Goal: Use online tool/utility: Utilize a website feature to perform a specific function

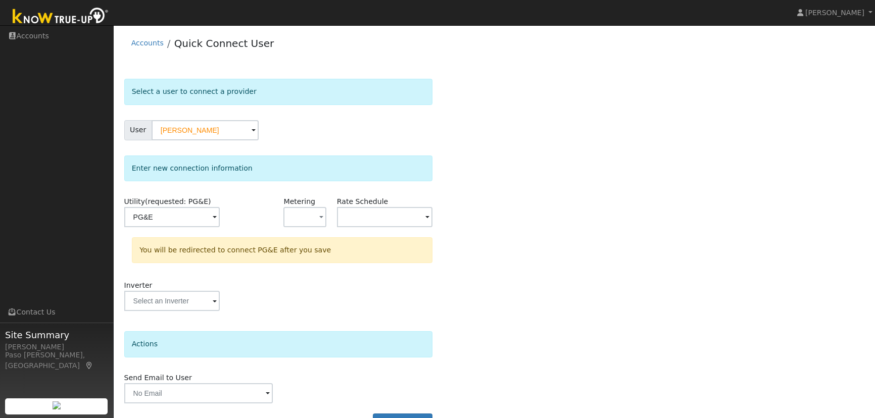
scroll to position [27, 0]
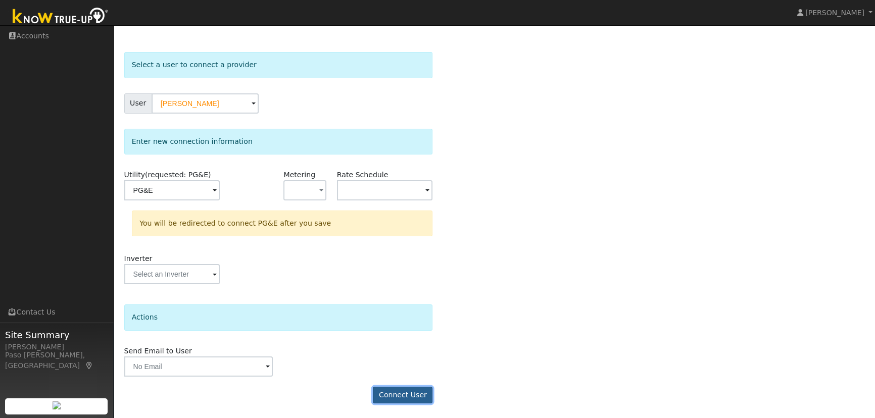
click at [400, 397] on button "Connect User" at bounding box center [403, 395] width 60 height 17
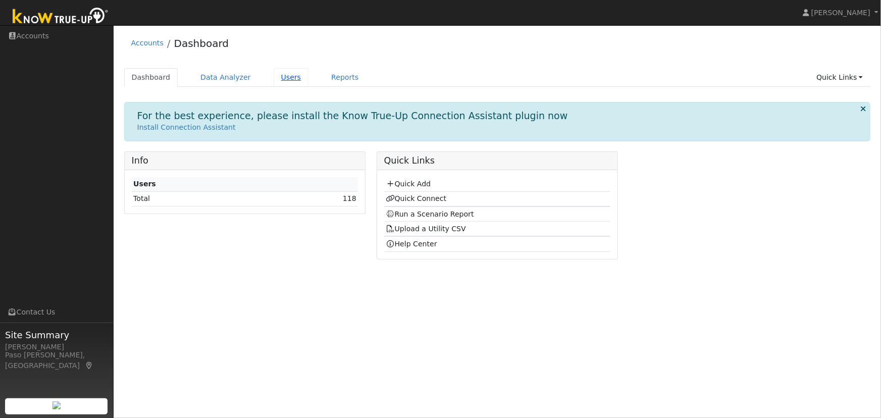
click at [274, 71] on link "Users" at bounding box center [291, 77] width 35 height 19
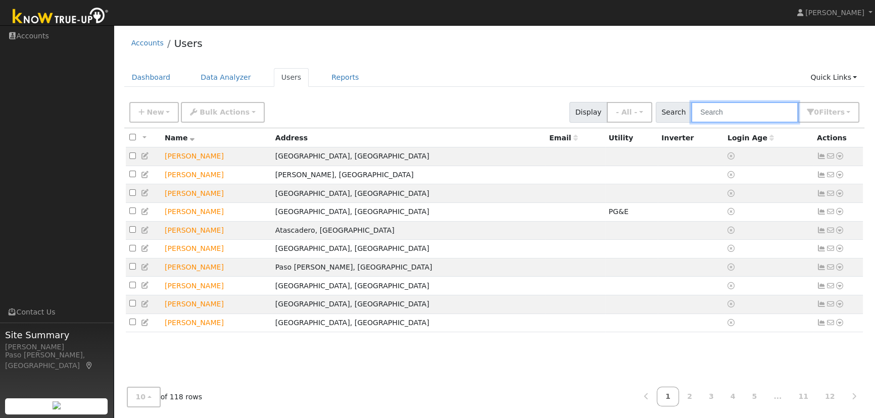
click at [726, 112] on input "text" at bounding box center [744, 112] width 107 height 21
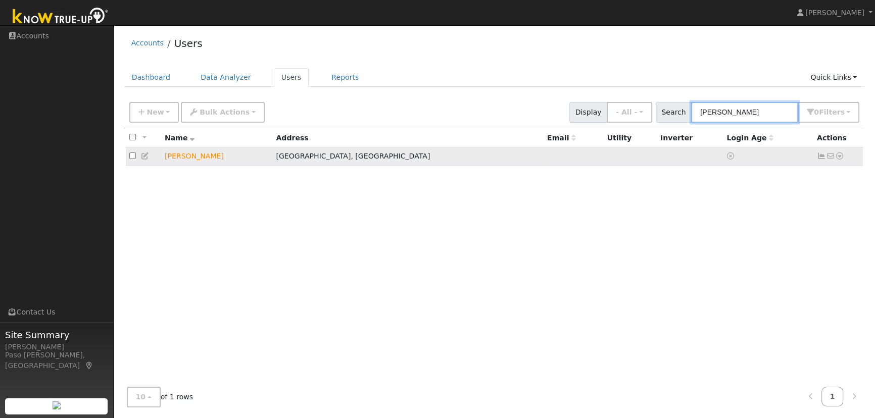
type input "[PERSON_NAME]"
click at [843, 157] on icon at bounding box center [839, 156] width 9 height 7
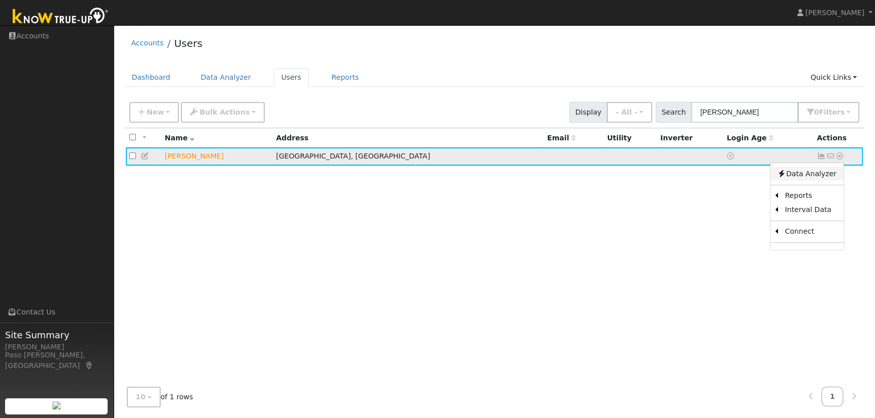
click at [811, 172] on link "Data Analyzer" at bounding box center [806, 174] width 73 height 14
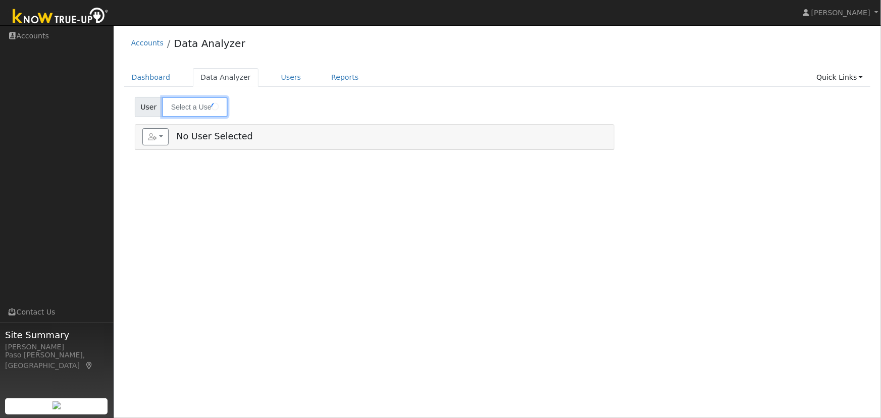
type input "[PERSON_NAME]"
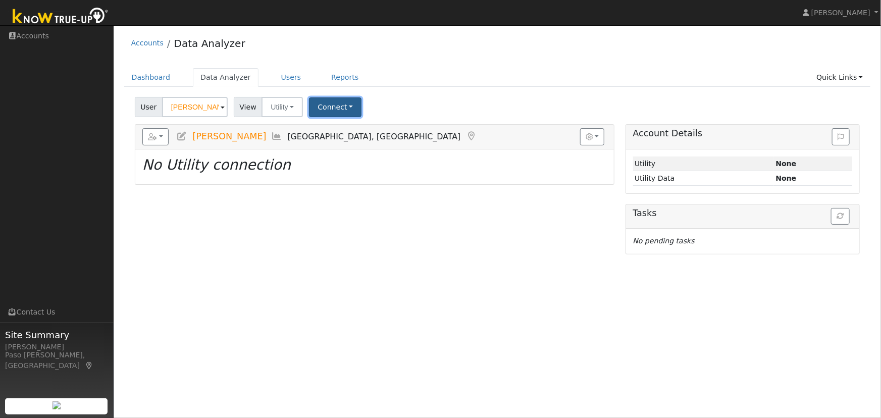
click at [339, 103] on button "Connect" at bounding box center [335, 107] width 53 height 20
click at [337, 145] on link "Quick Connect" at bounding box center [349, 151] width 79 height 14
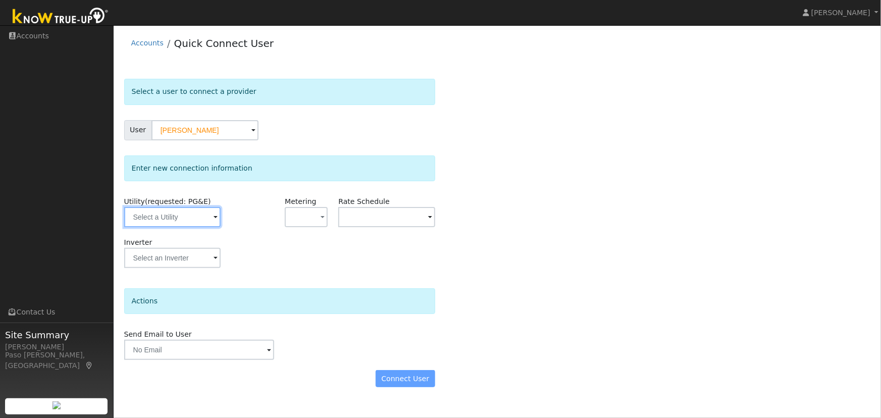
click at [193, 218] on input "text" at bounding box center [172, 217] width 96 height 20
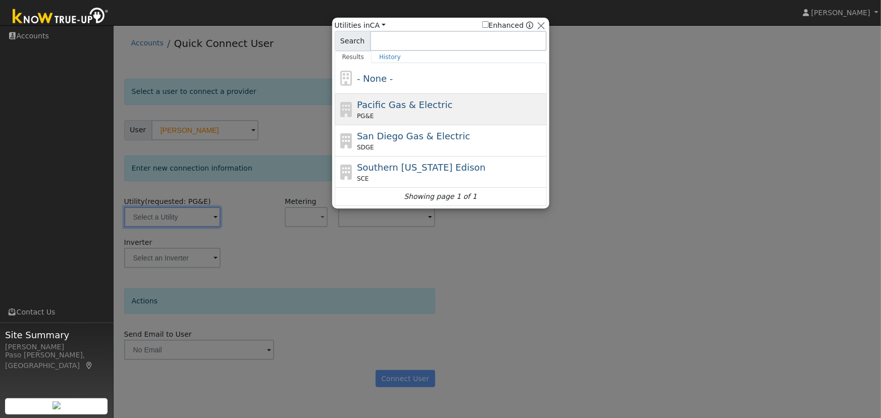
click at [394, 106] on span "Pacific Gas & Electric" at bounding box center [404, 104] width 95 height 11
type input "PG&E"
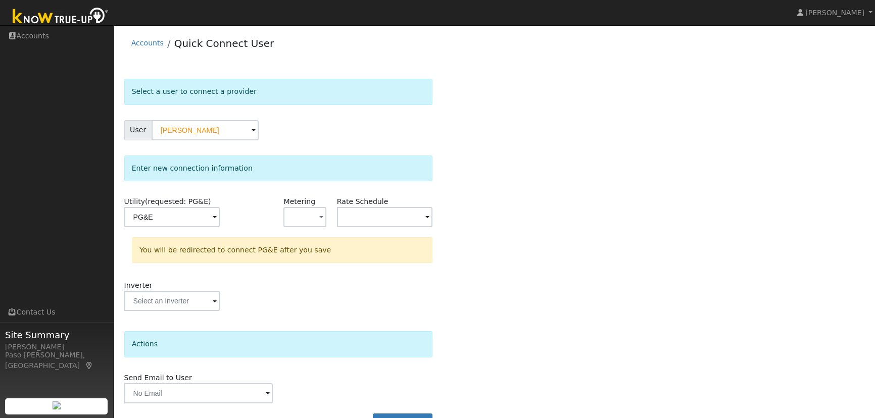
click at [497, 156] on div "Select a user to connect a provider User Josh Heptig Account Default Account De…" at bounding box center [494, 260] width 740 height 362
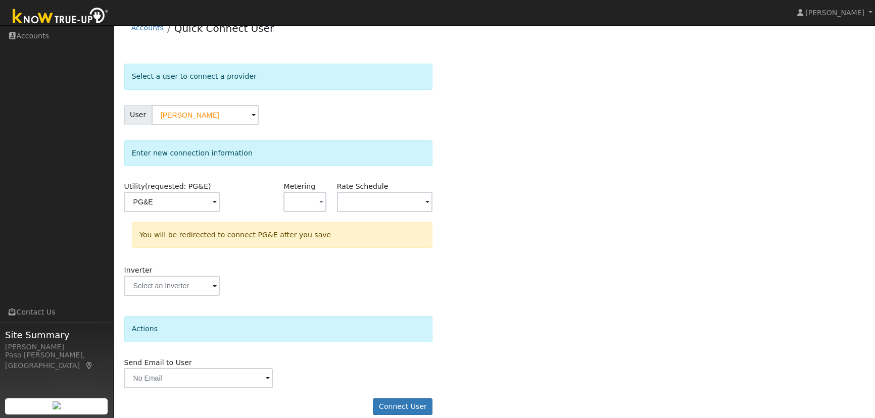
scroll to position [27, 0]
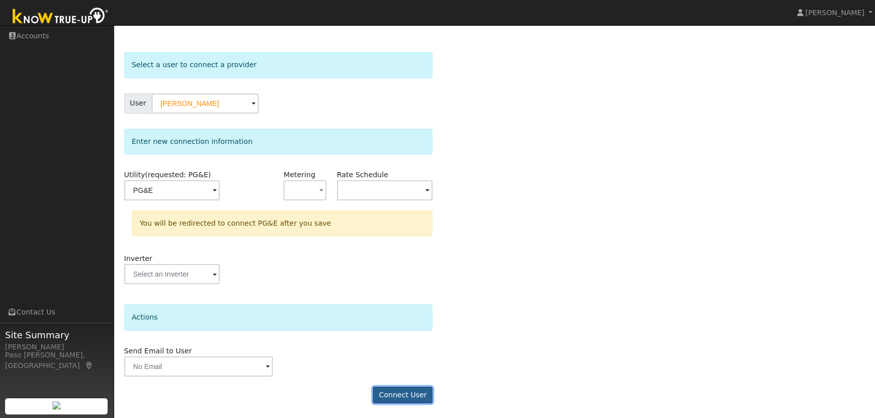
click at [411, 392] on button "Connect User" at bounding box center [403, 395] width 60 height 17
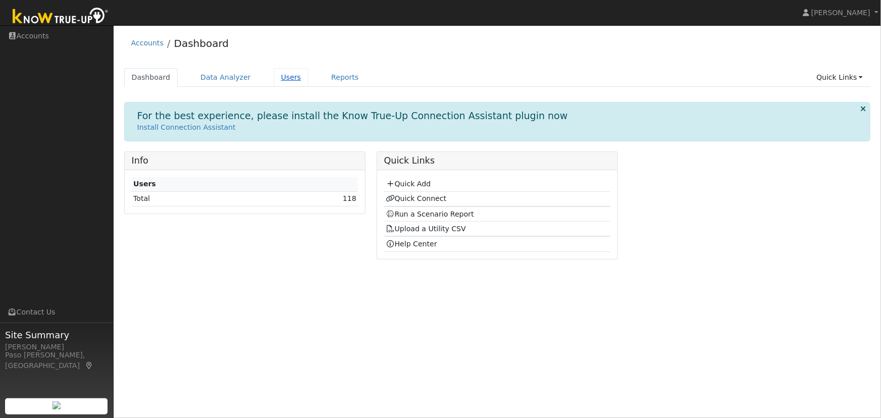
click at [277, 78] on link "Users" at bounding box center [291, 77] width 35 height 19
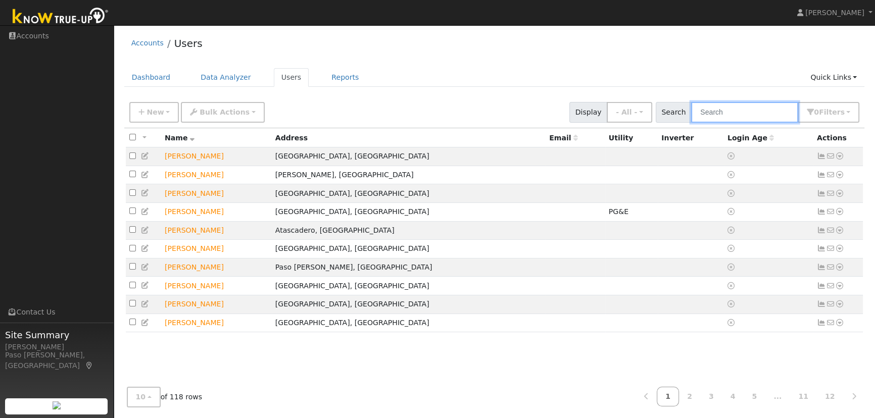
click at [729, 112] on input "text" at bounding box center [744, 112] width 107 height 21
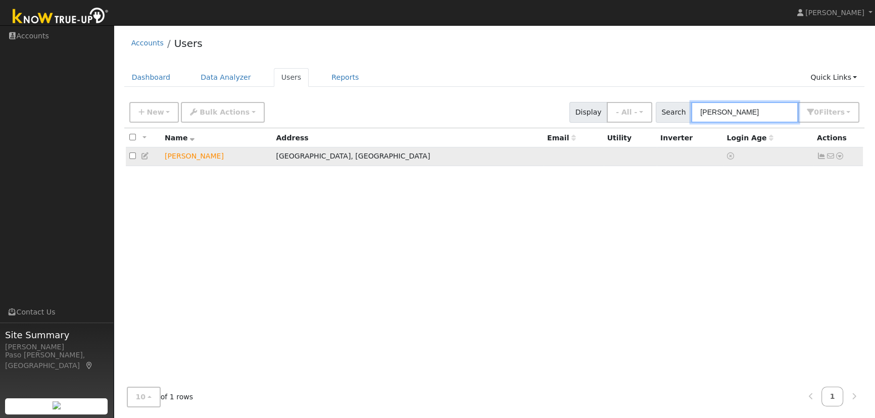
type input "[PERSON_NAME]"
click at [841, 156] on icon at bounding box center [839, 156] width 9 height 7
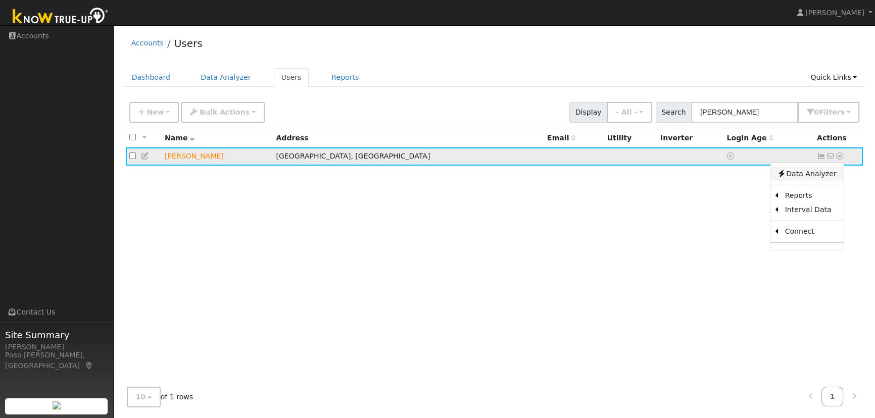
click at [804, 175] on link "Data Analyzer" at bounding box center [806, 174] width 73 height 14
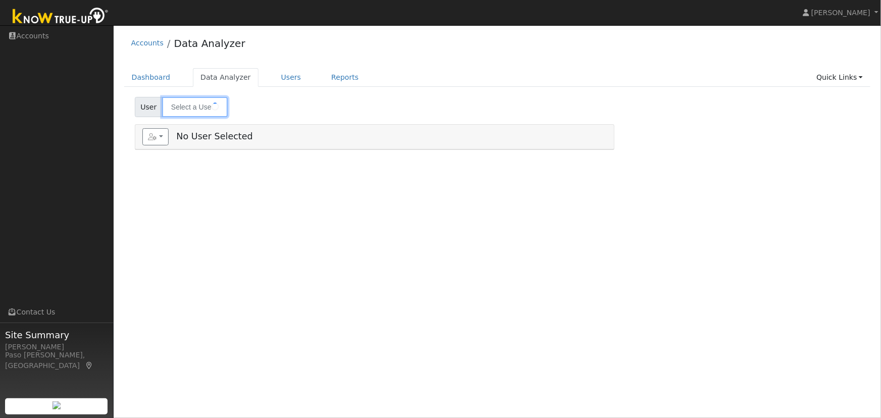
type input "[PERSON_NAME]"
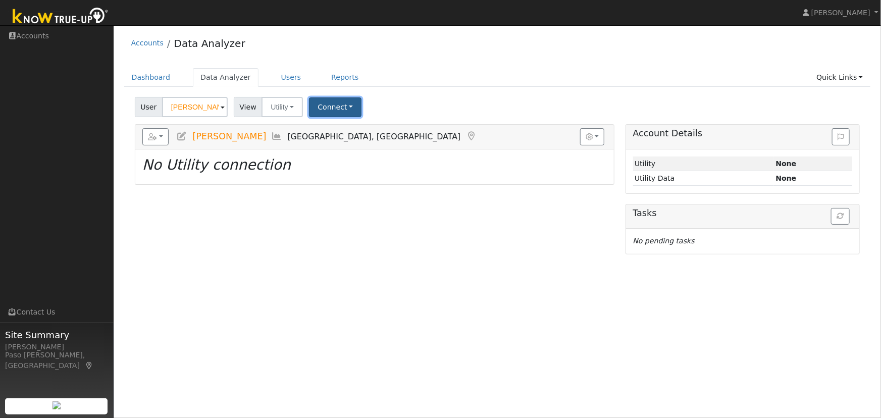
click at [330, 109] on button "Connect" at bounding box center [335, 107] width 53 height 20
click at [334, 149] on link "Quick Connect" at bounding box center [349, 151] width 79 height 14
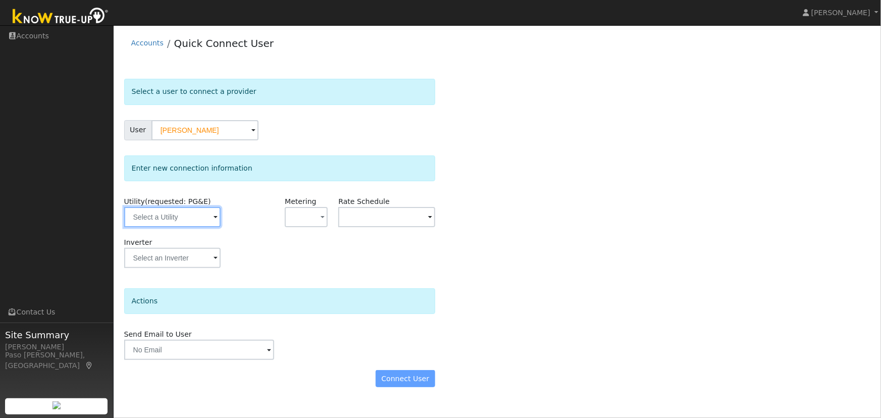
click at [172, 220] on input "text" at bounding box center [172, 217] width 96 height 20
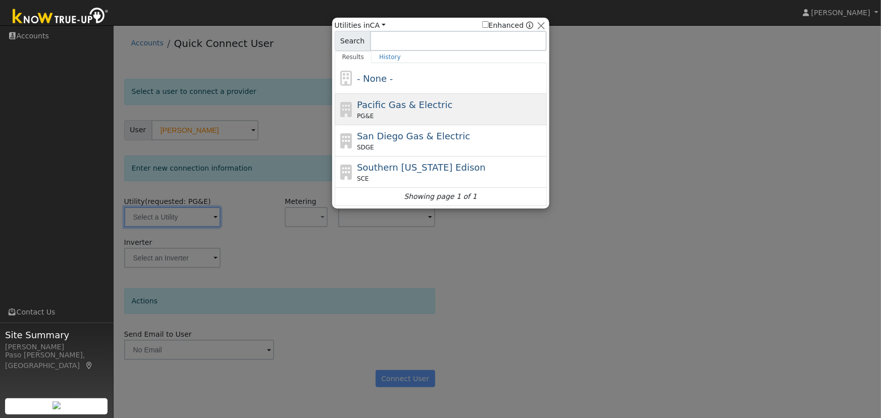
click at [408, 104] on span "Pacific Gas & Electric" at bounding box center [404, 104] width 95 height 11
type input "PG&E"
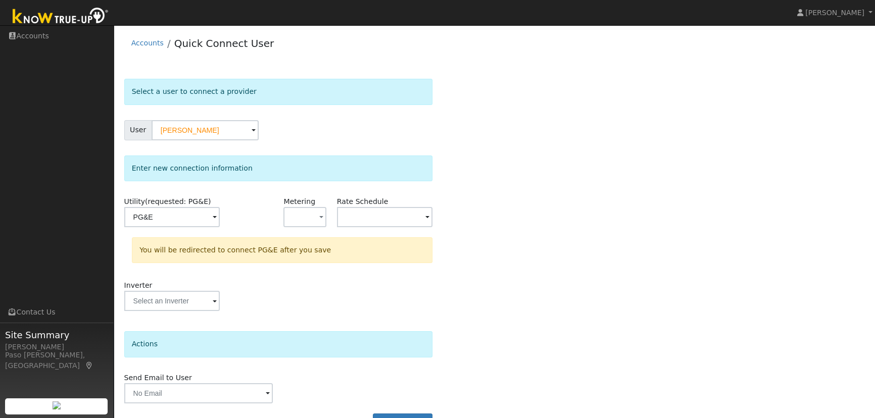
click at [495, 222] on div "Select a user to connect a provider User Josh Heptig Account Default Account De…" at bounding box center [494, 260] width 740 height 362
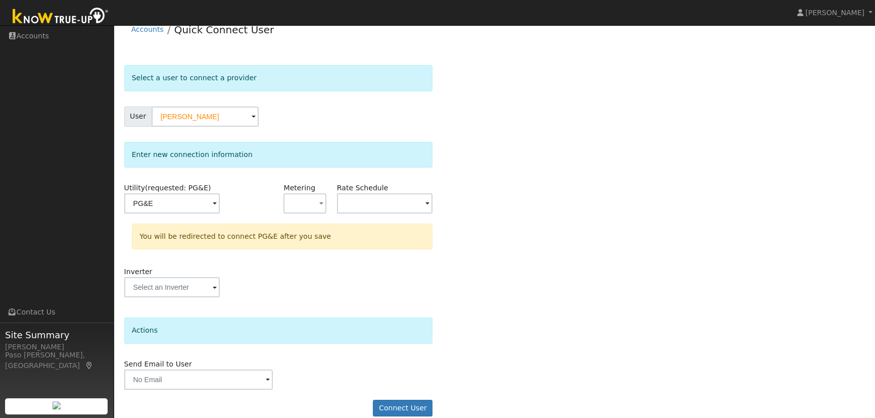
scroll to position [27, 0]
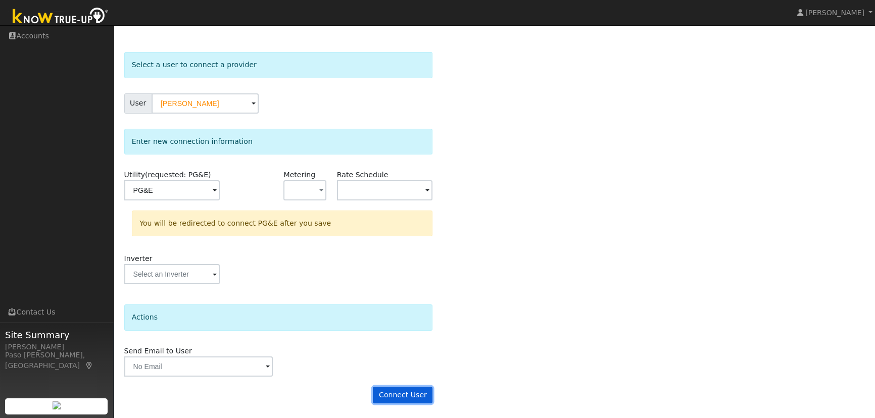
click at [411, 395] on button "Connect User" at bounding box center [403, 395] width 60 height 17
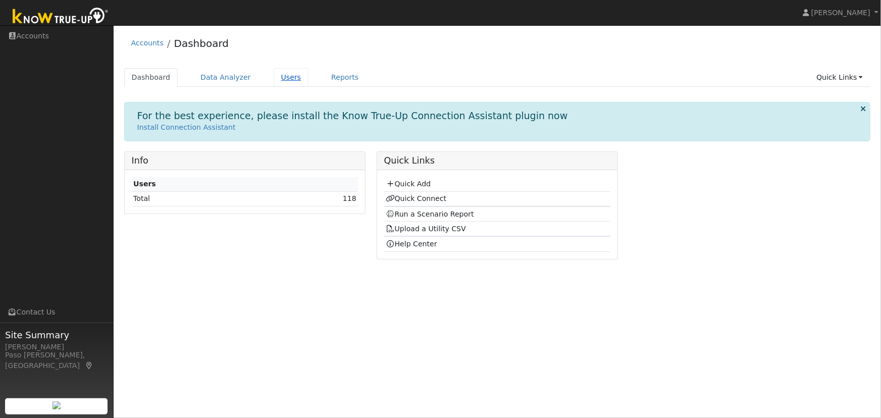
click at [274, 75] on link "Users" at bounding box center [291, 77] width 35 height 19
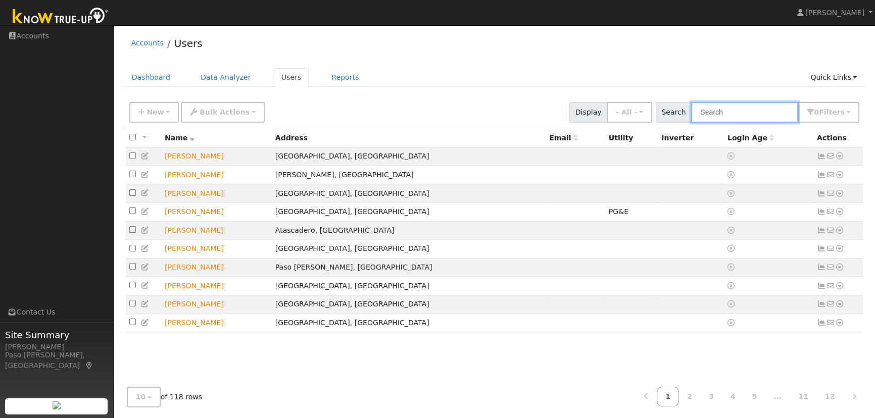
click at [716, 112] on input "text" at bounding box center [744, 112] width 107 height 21
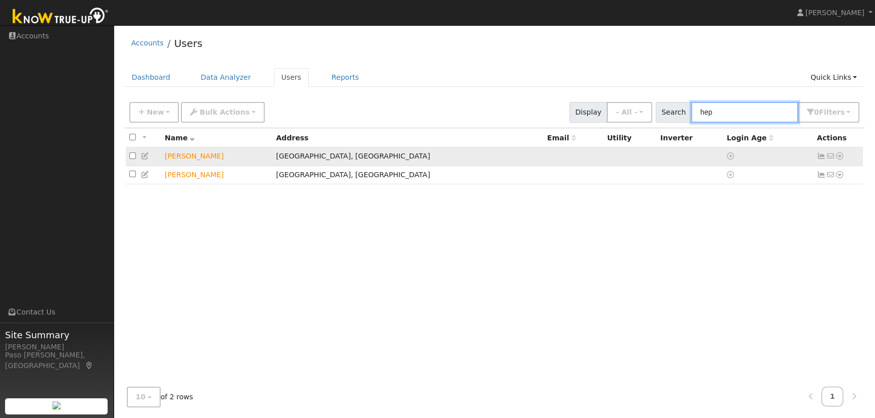
type input "hep"
click at [840, 158] on icon at bounding box center [839, 156] width 9 height 7
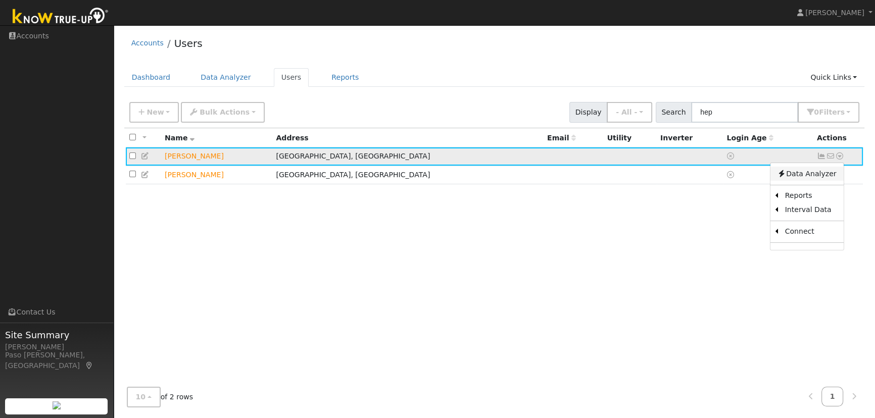
click at [806, 177] on link "Data Analyzer" at bounding box center [806, 174] width 73 height 14
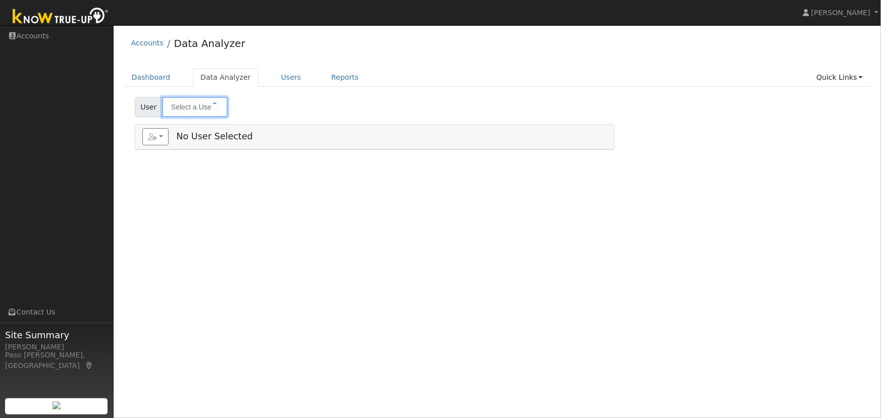
type input "[PERSON_NAME]"
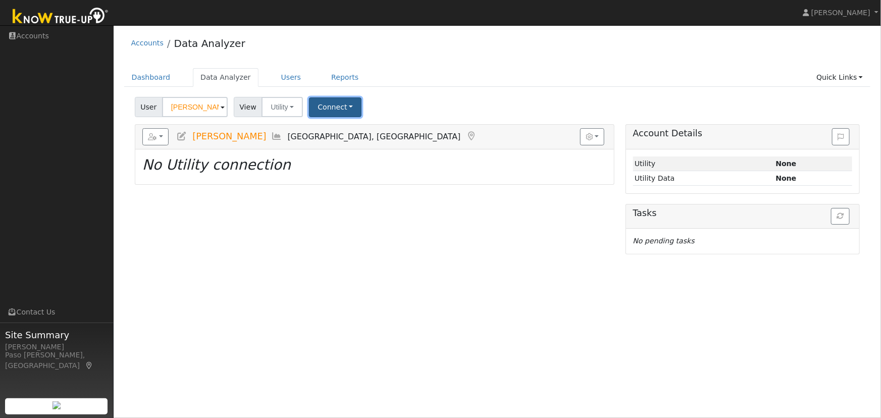
click at [337, 108] on button "Connect" at bounding box center [335, 107] width 53 height 20
click at [333, 149] on link "Quick Connect" at bounding box center [349, 151] width 79 height 14
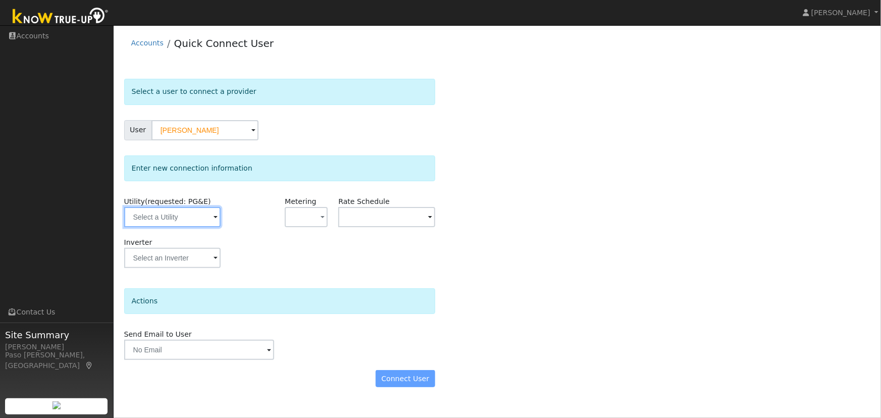
click at [153, 213] on input "text" at bounding box center [172, 217] width 96 height 20
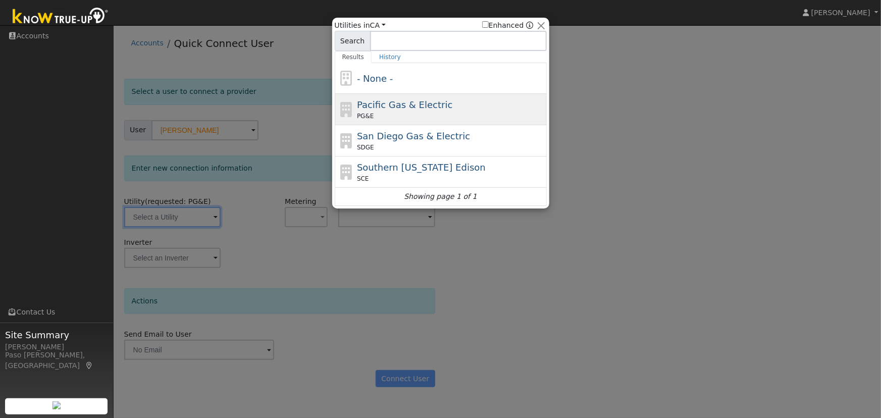
click at [374, 106] on span "Pacific Gas & Electric" at bounding box center [404, 104] width 95 height 11
type input "PG&E"
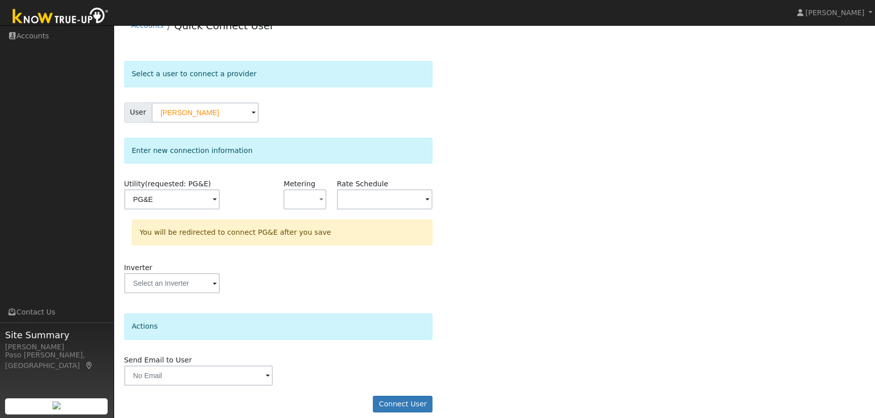
scroll to position [27, 0]
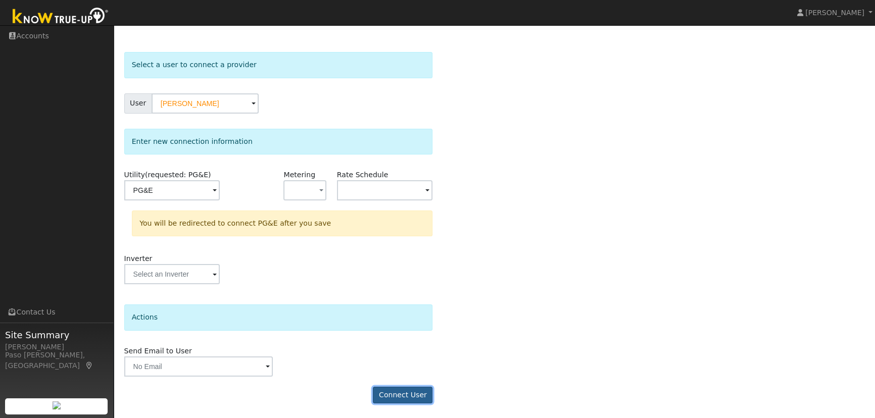
click at [408, 394] on button "Connect User" at bounding box center [403, 395] width 60 height 17
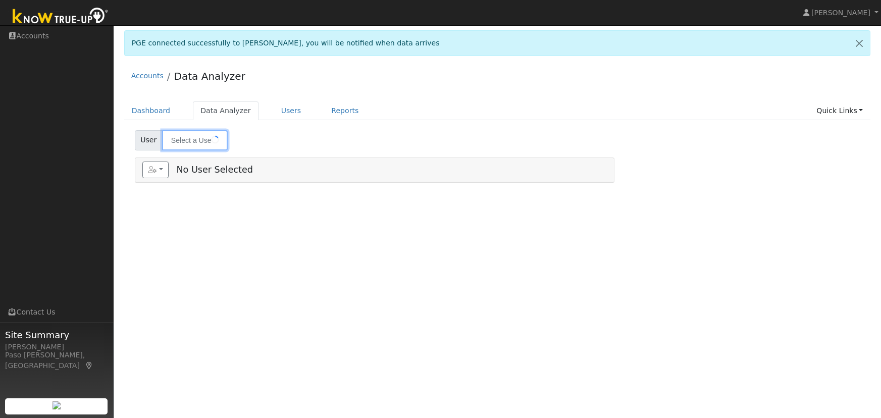
type input "[PERSON_NAME]"
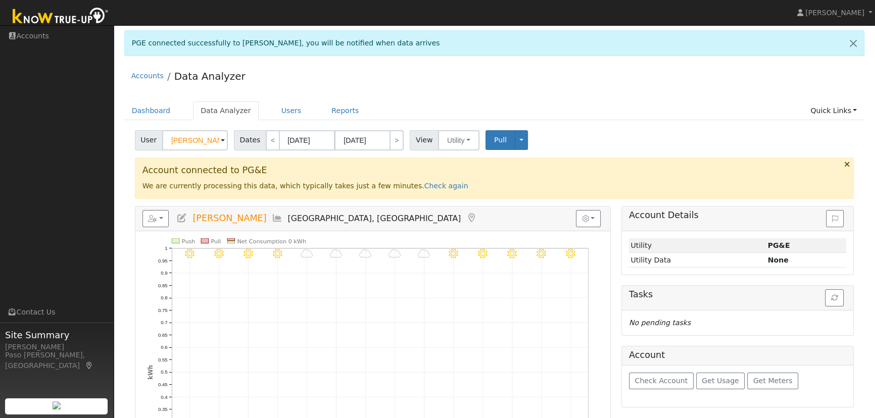
click at [834, 63] on div "Accounts Data Analyzer" at bounding box center [494, 78] width 740 height 31
click at [424, 185] on link "Check again" at bounding box center [446, 186] width 44 height 8
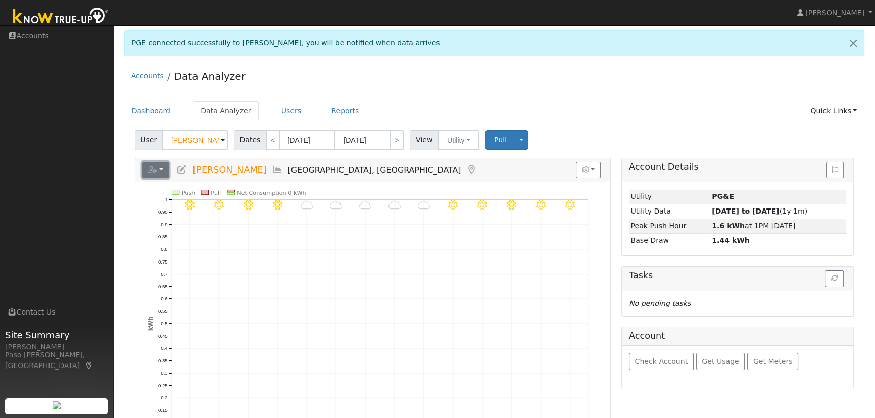
click at [162, 167] on button "button" at bounding box center [155, 170] width 27 height 17
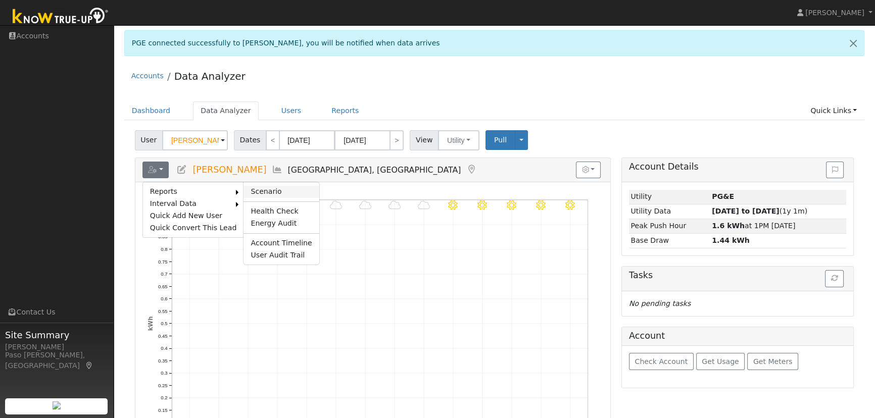
click at [253, 186] on link "Scenario" at bounding box center [280, 192] width 75 height 12
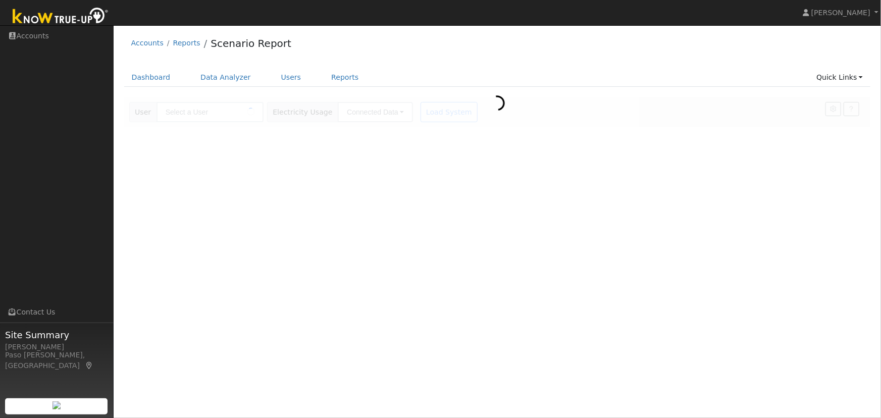
type input "[PERSON_NAME]"
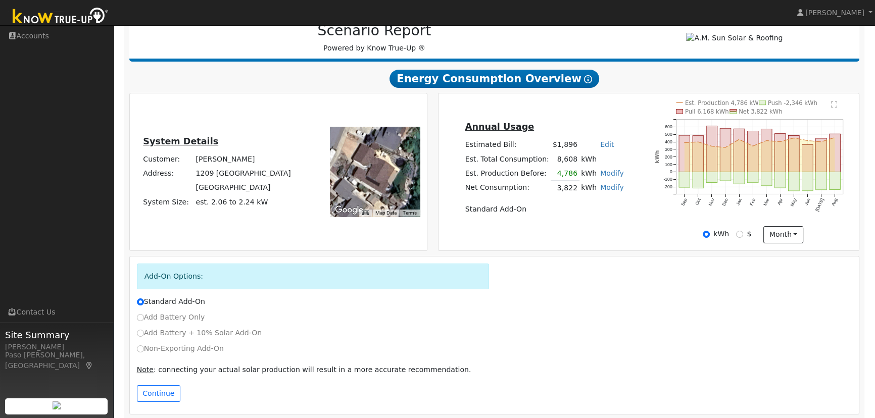
scroll to position [91, 0]
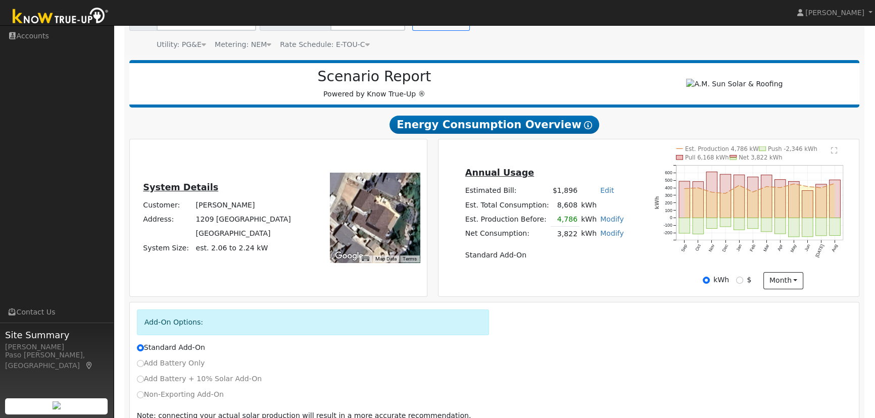
click at [603, 223] on link "Modify" at bounding box center [612, 219] width 24 height 8
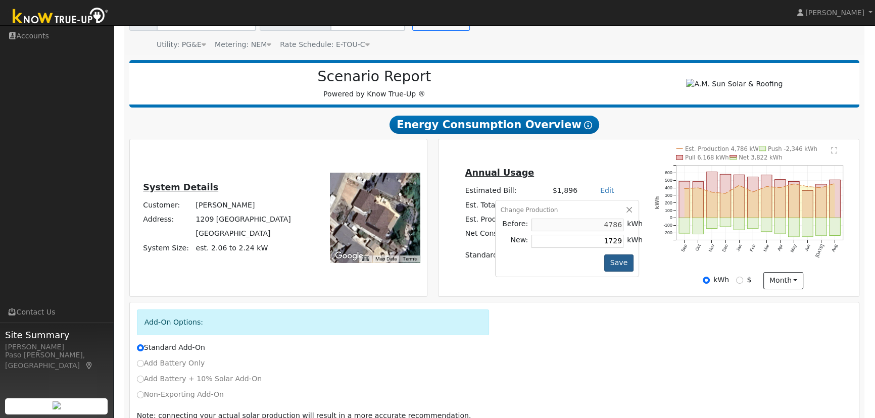
type input "1729"
click at [613, 263] on button "Save" at bounding box center [618, 263] width 29 height 17
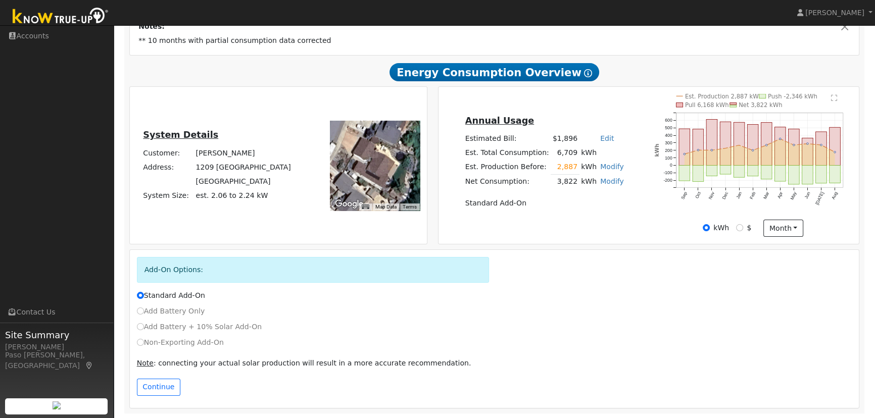
scroll to position [195, 0]
drag, startPoint x: 138, startPoint y: 341, endPoint x: 252, endPoint y: 321, distance: 115.4
click at [138, 341] on input "Non-Exporting Add-On" at bounding box center [140, 341] width 7 height 7
radio input "true"
radio input "false"
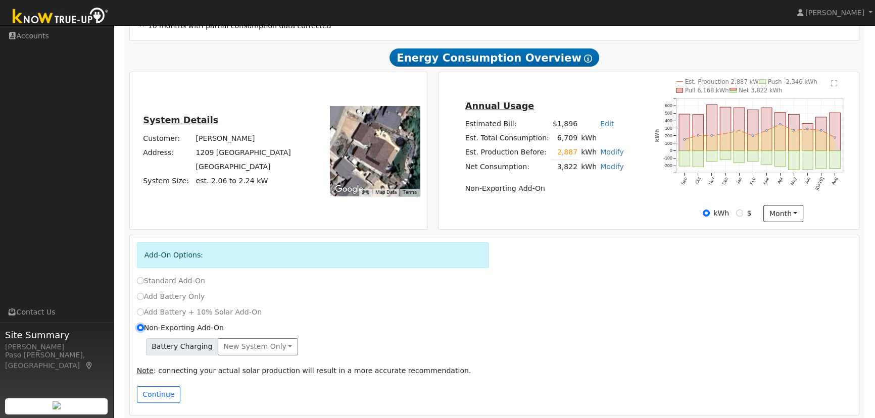
scroll to position [217, 0]
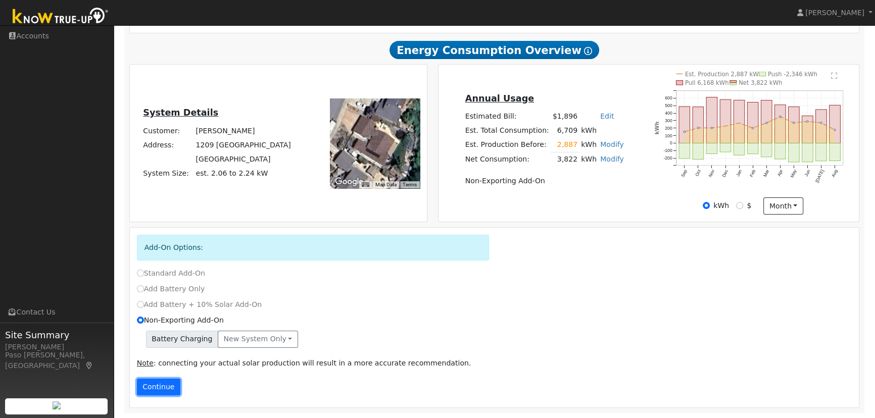
click at [160, 389] on button "Continue" at bounding box center [158, 387] width 43 height 17
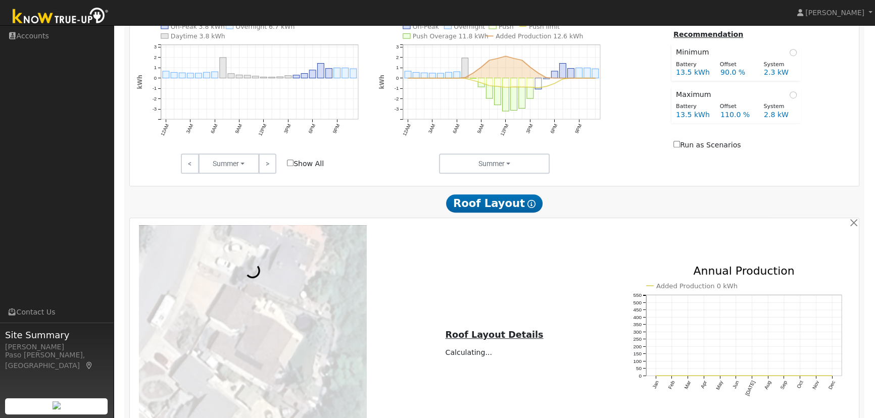
scroll to position [775, 0]
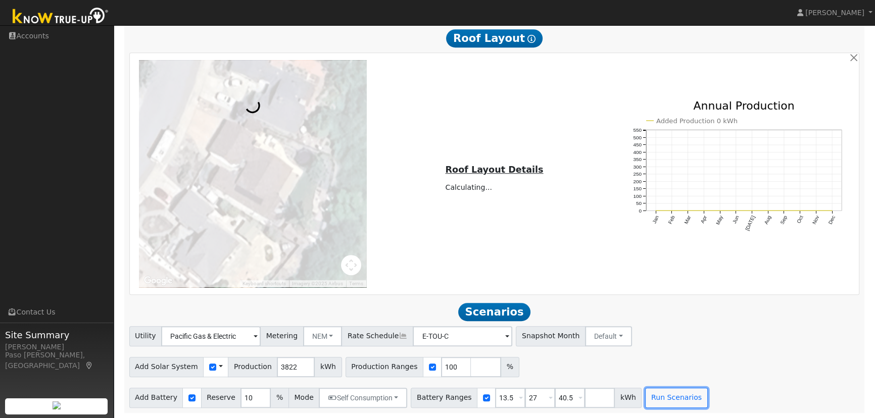
click at [649, 397] on button "Run Scenarios" at bounding box center [676, 398] width 62 height 20
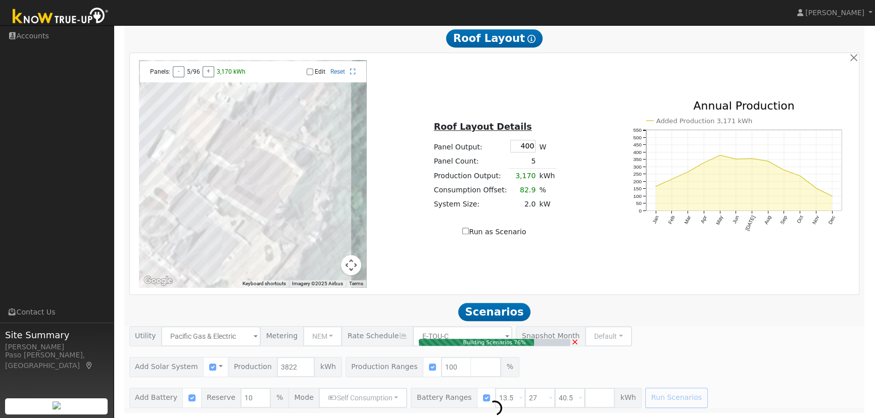
type input "2.5"
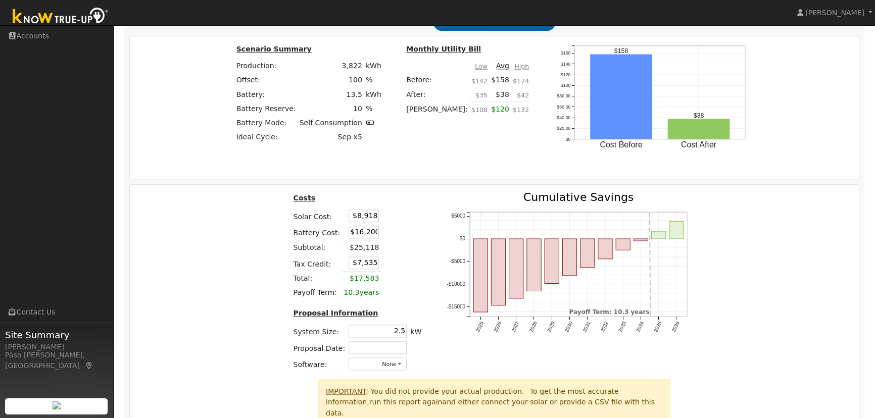
scroll to position [1540, 0]
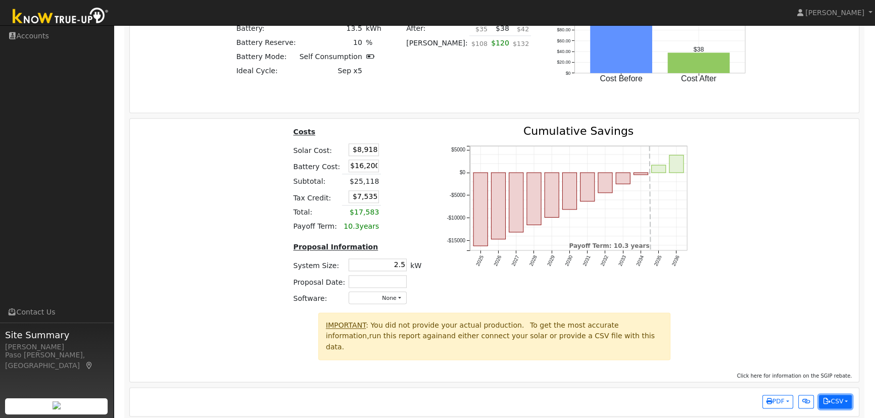
click at [837, 395] on button "CSV" at bounding box center [835, 402] width 33 height 14
click at [764, 362] on link "Scenario Interval Data (Before)" at bounding box center [788, 369] width 125 height 14
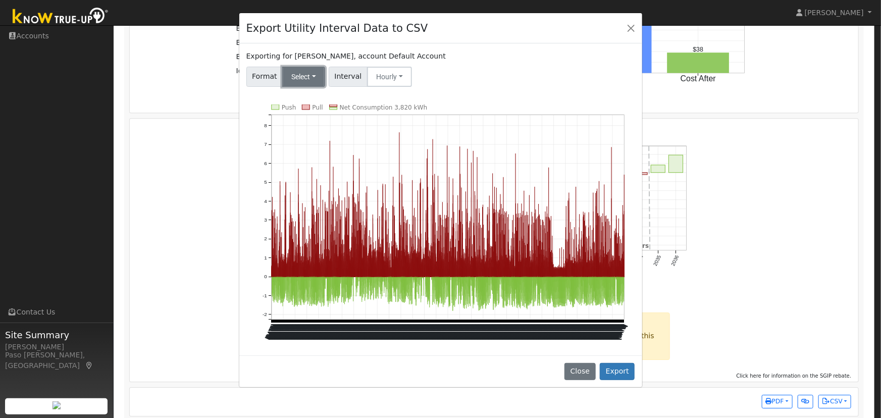
click at [312, 77] on button "Select" at bounding box center [303, 77] width 43 height 20
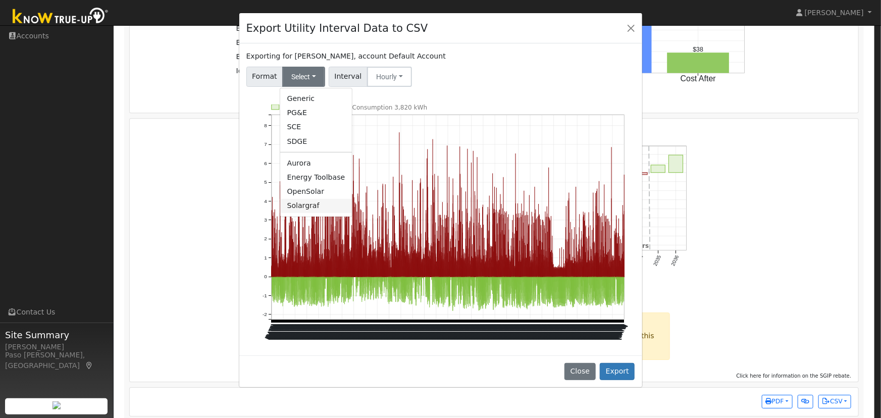
click at [303, 210] on link "Solargraf" at bounding box center [316, 206] width 72 height 14
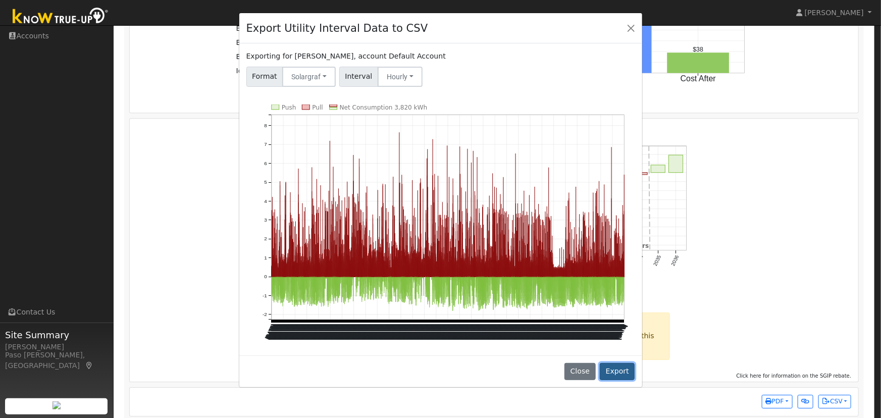
click at [617, 367] on button "Export" at bounding box center [617, 371] width 35 height 17
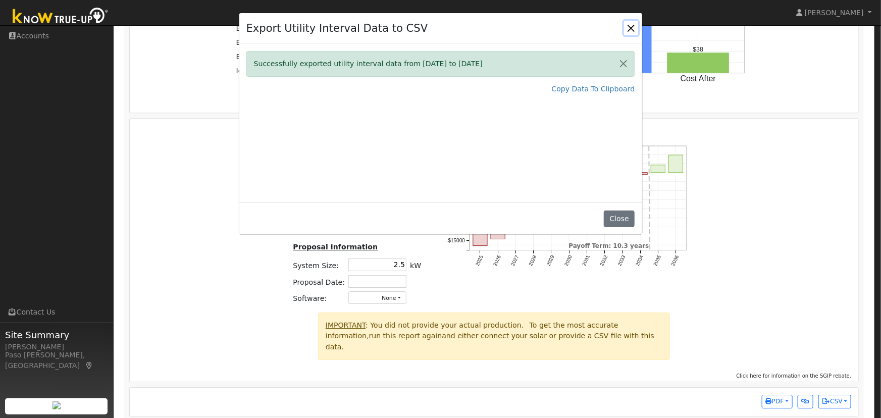
click at [633, 25] on button "Close" at bounding box center [631, 28] width 14 height 14
